Goal: Task Accomplishment & Management: Manage account settings

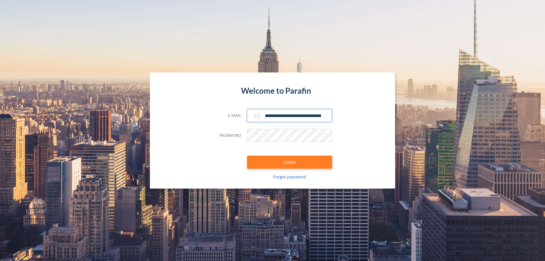
type input "**********"
click at [289, 162] on button "LOGIN" at bounding box center [289, 162] width 85 height 13
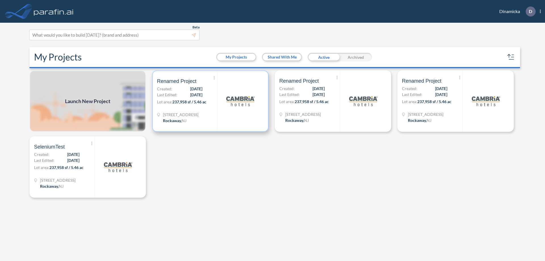
scroll to position [1, 0]
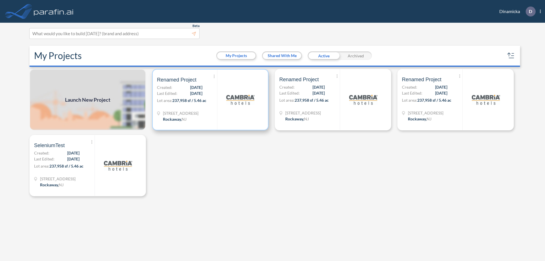
click at [210, 100] on p "Lot area: 237,958 sf / 5.46 ac" at bounding box center [187, 101] width 60 height 8
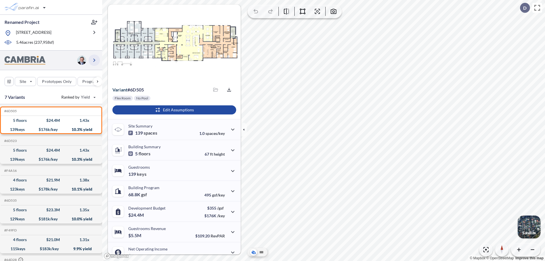
click at [94, 60] on icon "button" at bounding box center [94, 60] width 7 height 7
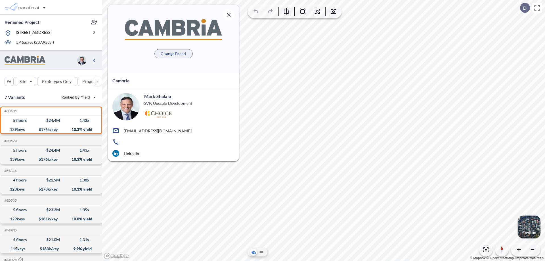
click at [173, 53] on p "Change Brand" at bounding box center [173, 54] width 25 height 6
